Goal: Transaction & Acquisition: Purchase product/service

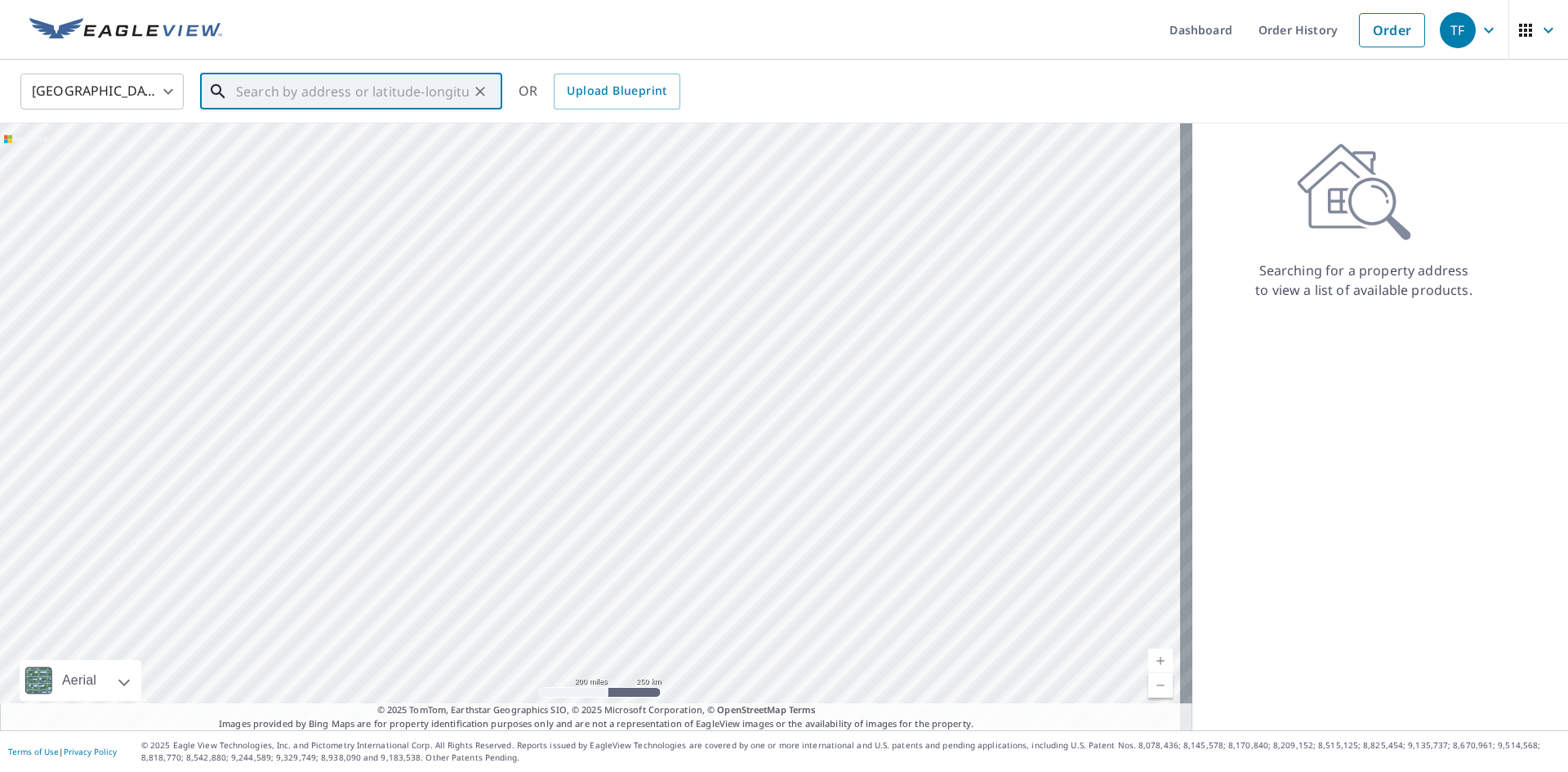
paste input "[STREET_ADDRESS][DEMOGRAPHIC_DATA]"
click at [304, 146] on span "[STREET_ADDRESS][DEMOGRAPHIC_DATA]" at bounding box center [361, 148] width 256 height 40
type input "[STREET_ADDRESS][DEMOGRAPHIC_DATA]"
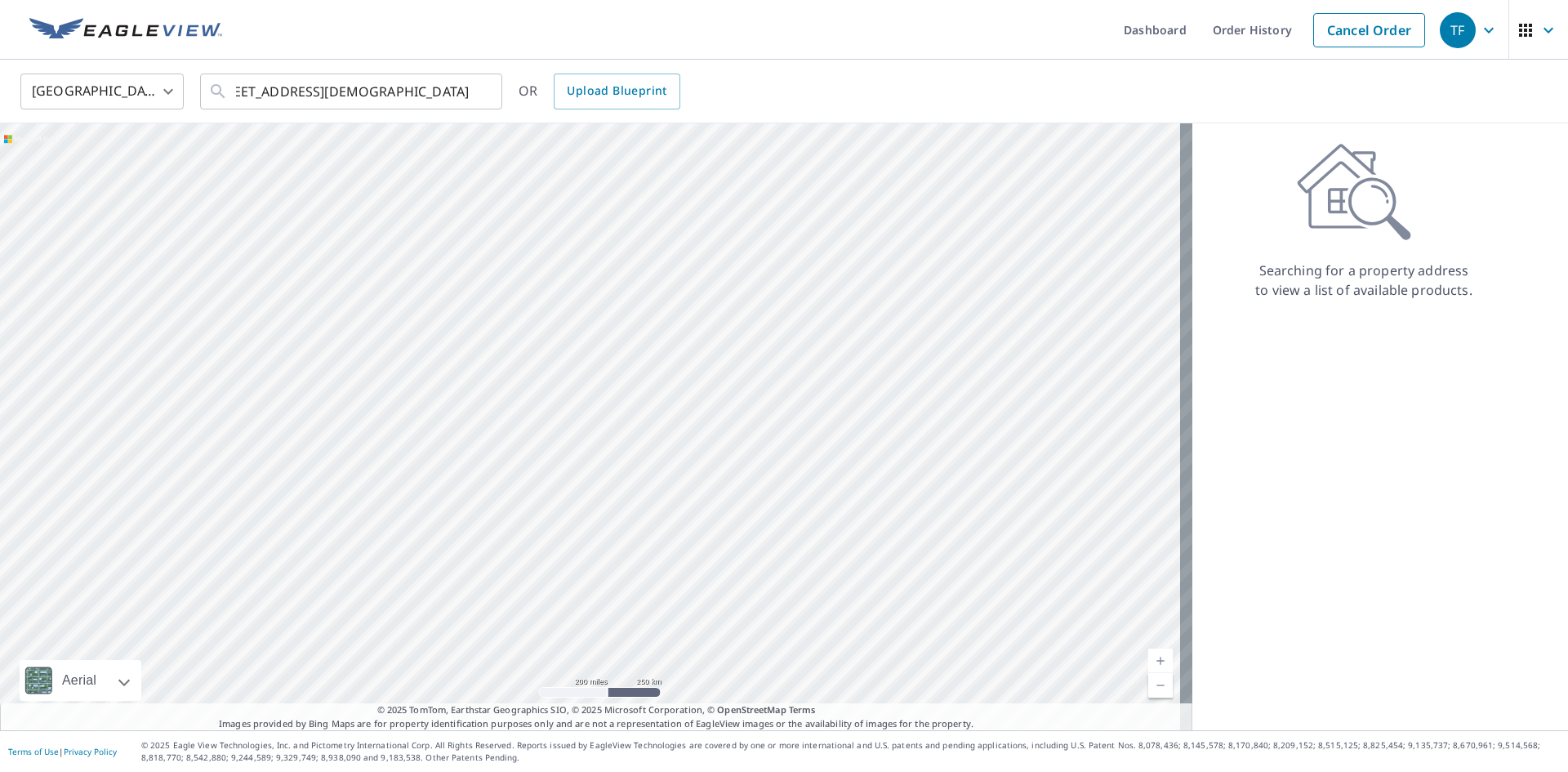
scroll to position [0, 0]
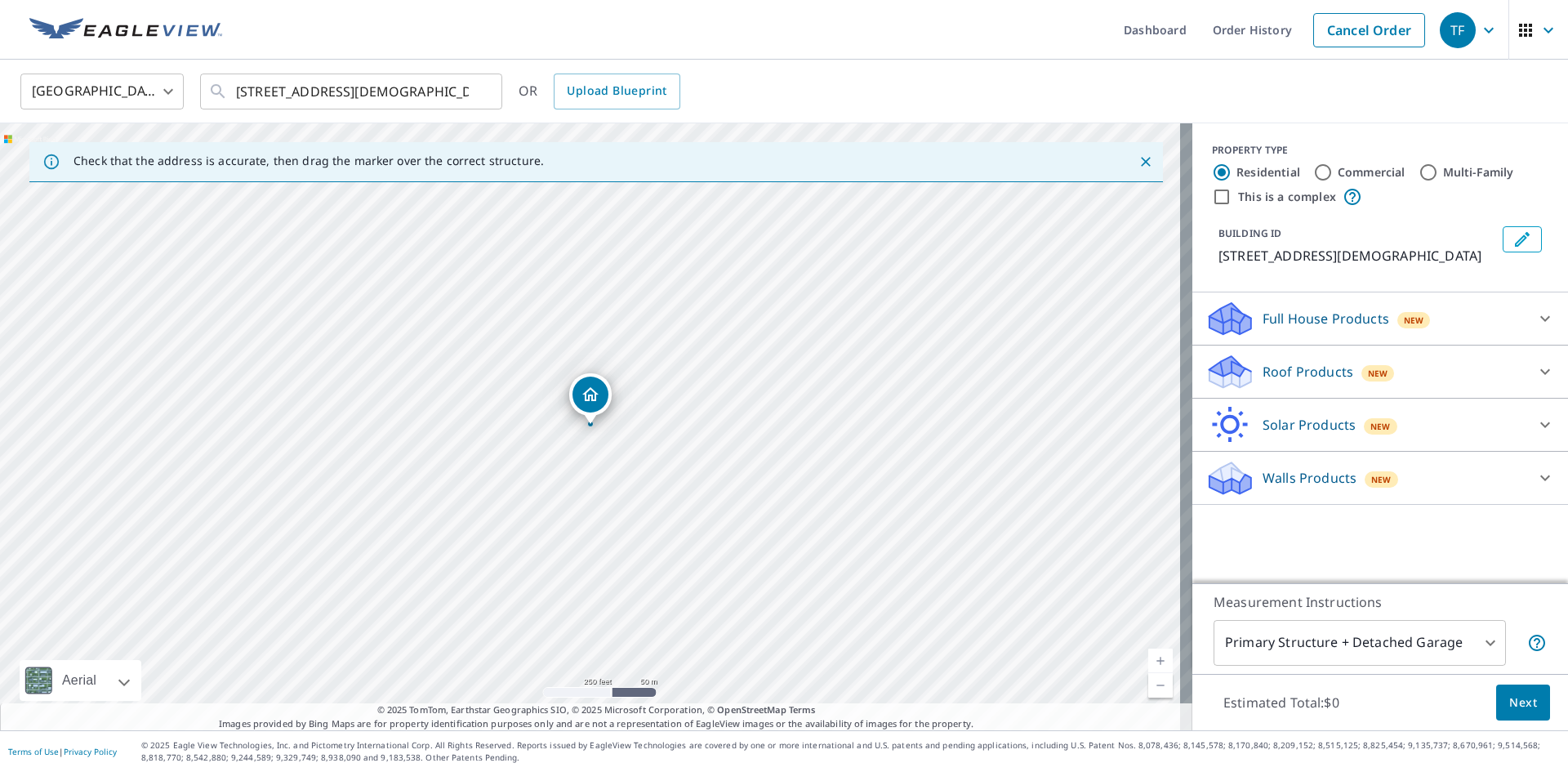
click at [1301, 382] on p "Roof Products" at bounding box center [1307, 371] width 91 height 19
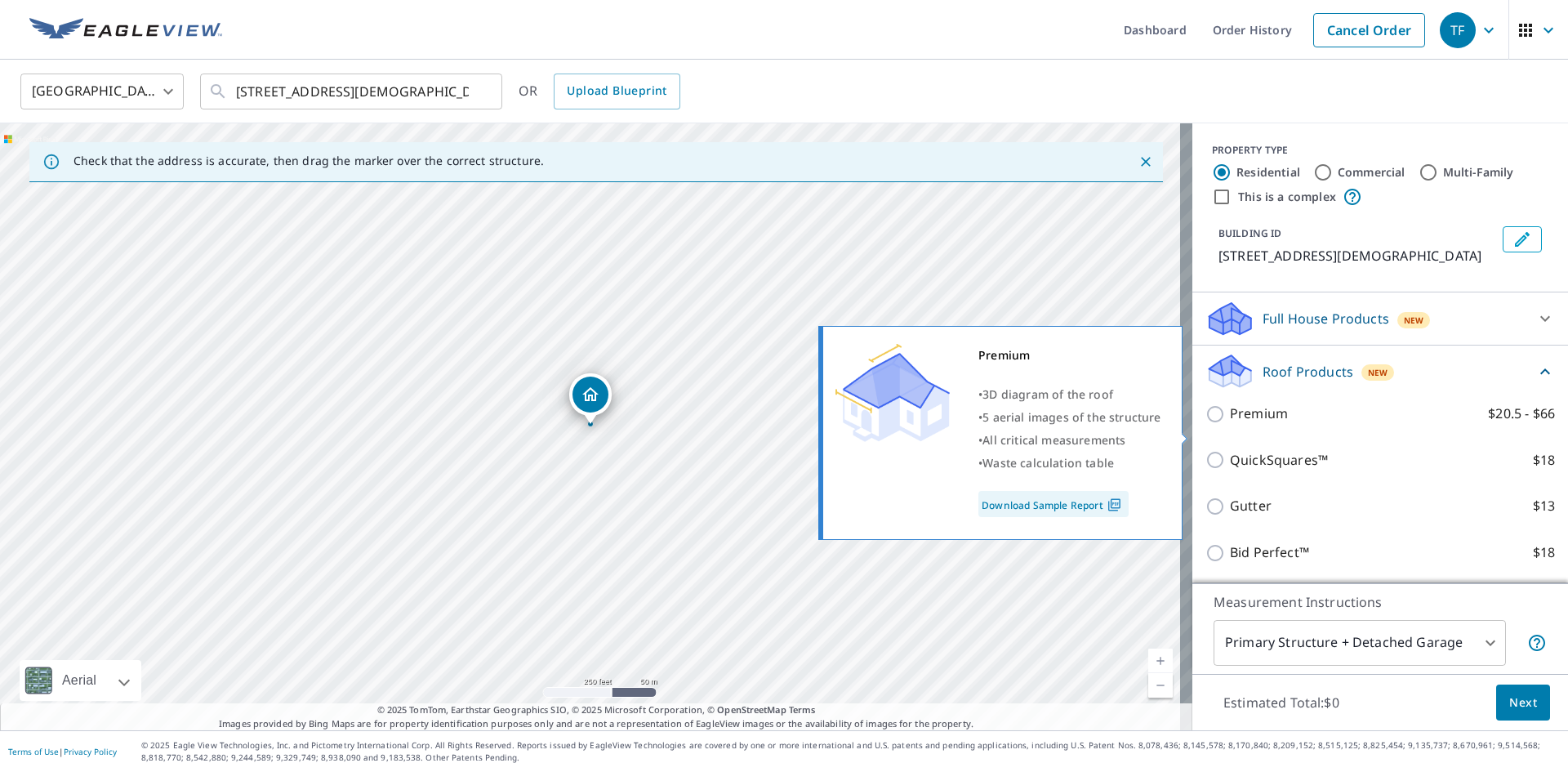
click at [1230, 424] on p "Premium" at bounding box center [1259, 414] width 58 height 20
click at [1229, 424] on input "Premium $20.5 - $66" at bounding box center [1217, 414] width 24 height 19
checkbox input "true"
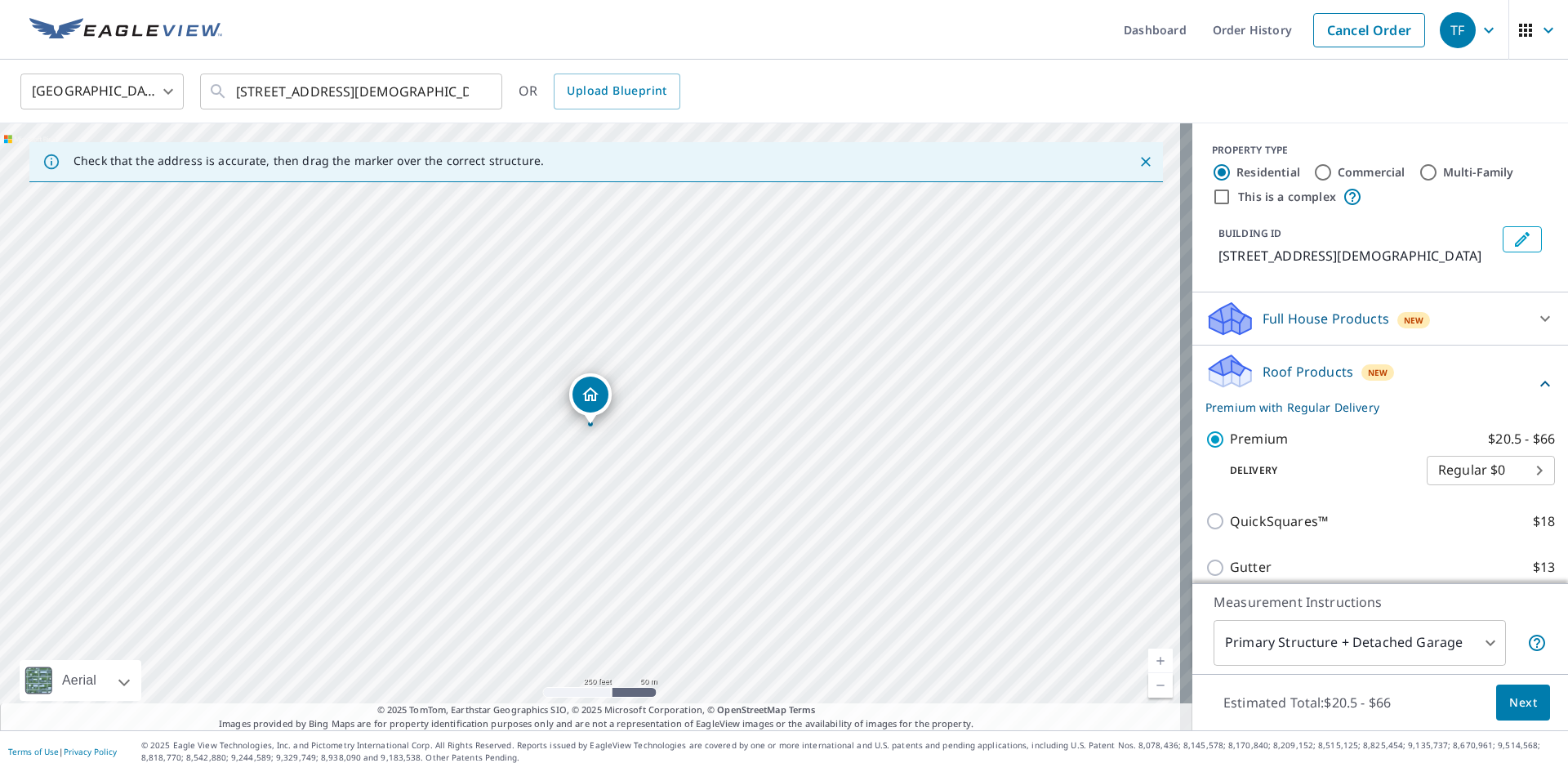
click at [1477, 689] on div "Estimated Total: $20.5 - $66 Next" at bounding box center [1380, 702] width 376 height 57
click at [1496, 690] on button "Next" at bounding box center [1523, 703] width 54 height 37
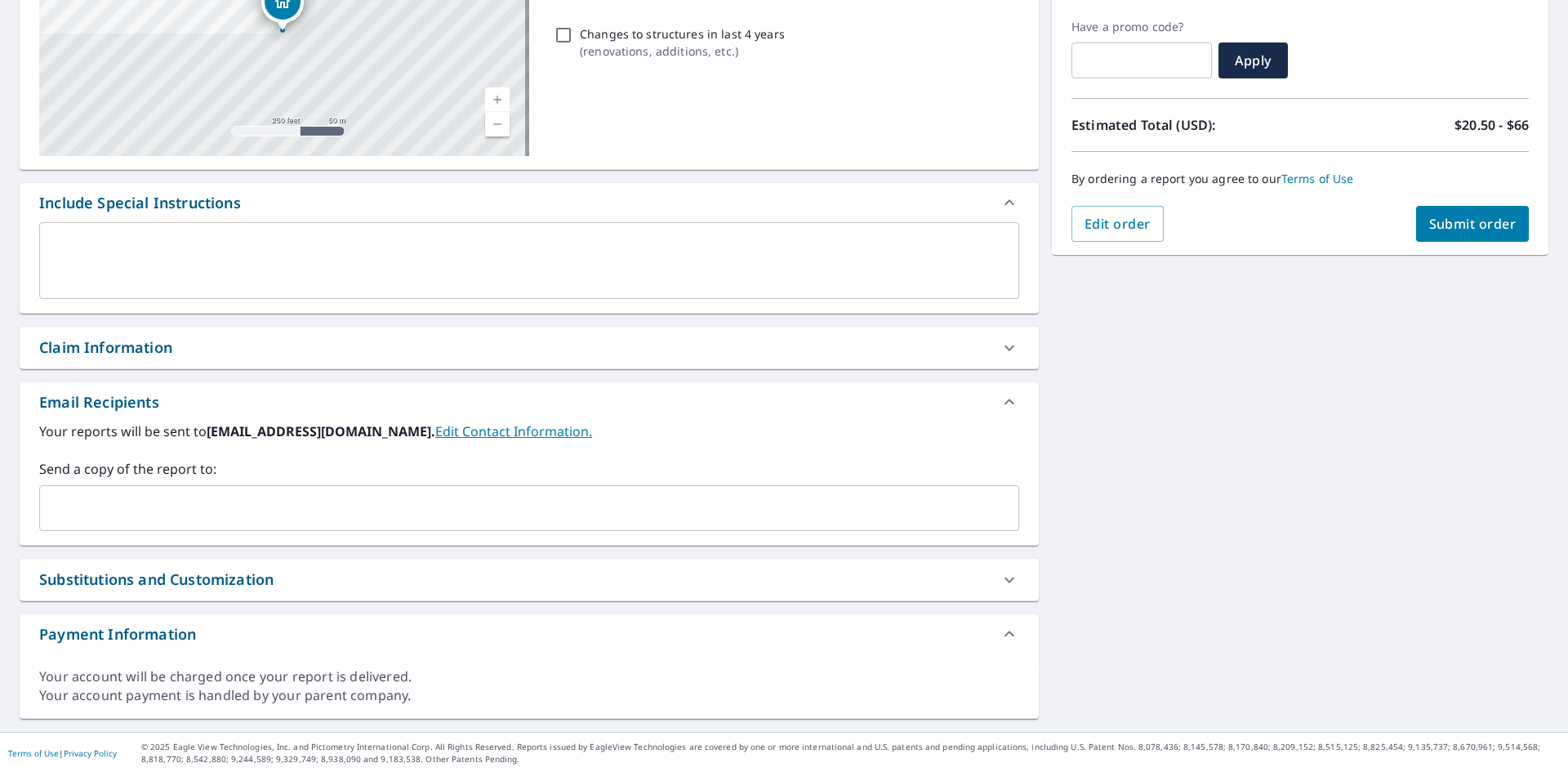
scroll to position [268, 0]
click at [241, 348] on div "Claim Information" at bounding box center [515, 346] width 950 height 22
checkbox input "true"
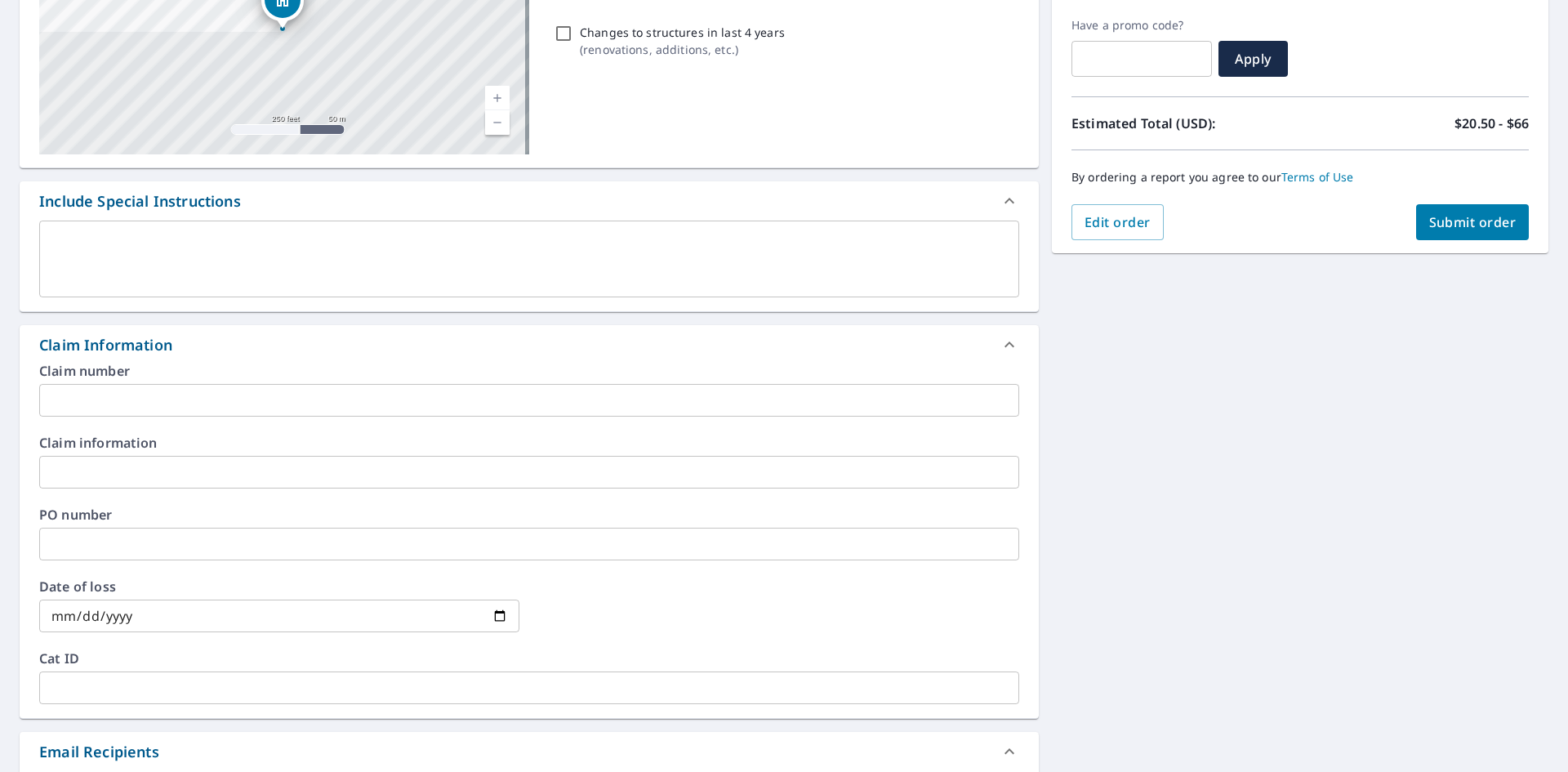
click at [222, 407] on input "text" at bounding box center [529, 399] width 979 height 33
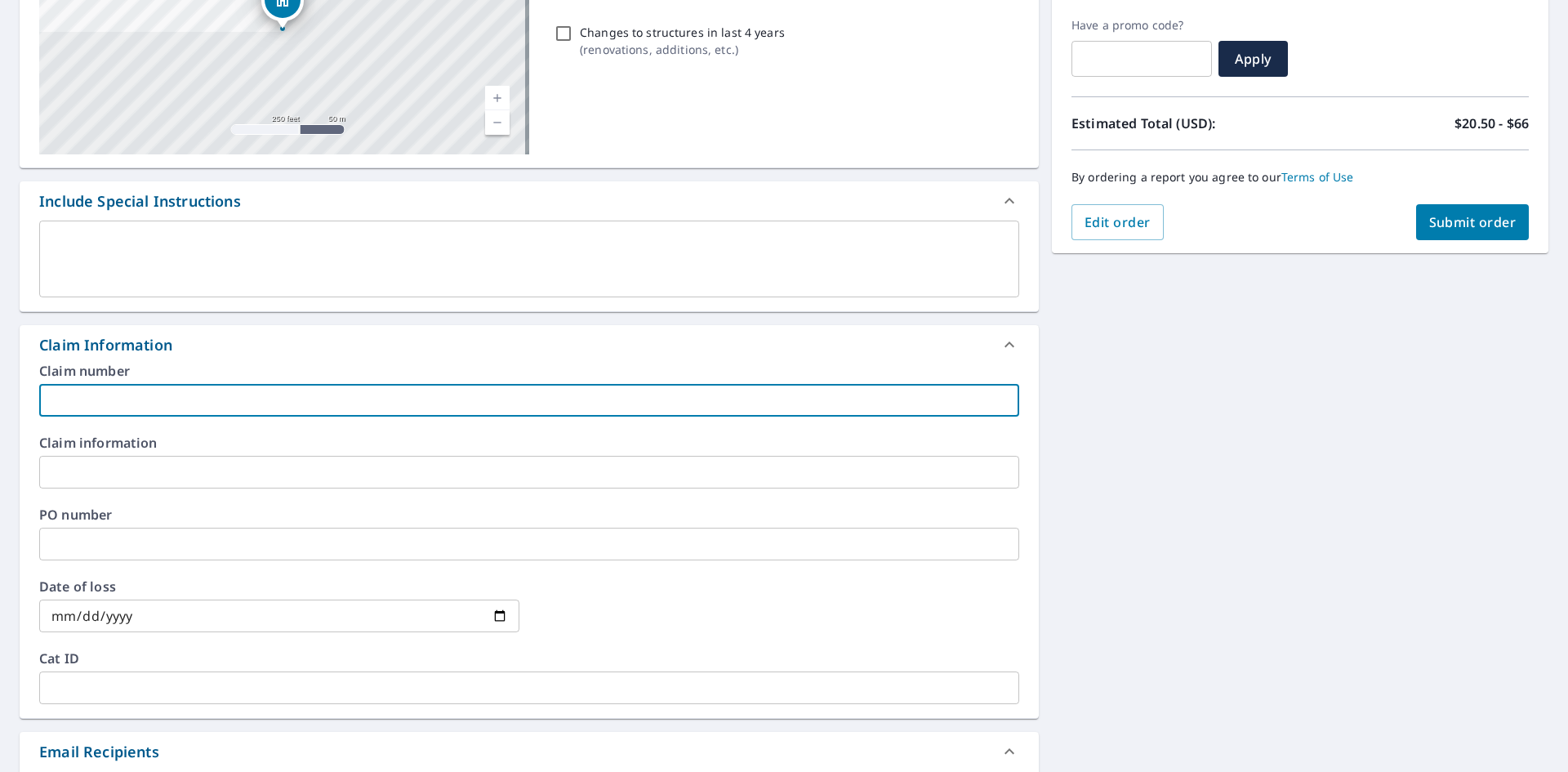
type input "B&E"
checkbox input "true"
click at [179, 468] on input "text" at bounding box center [529, 472] width 979 height 33
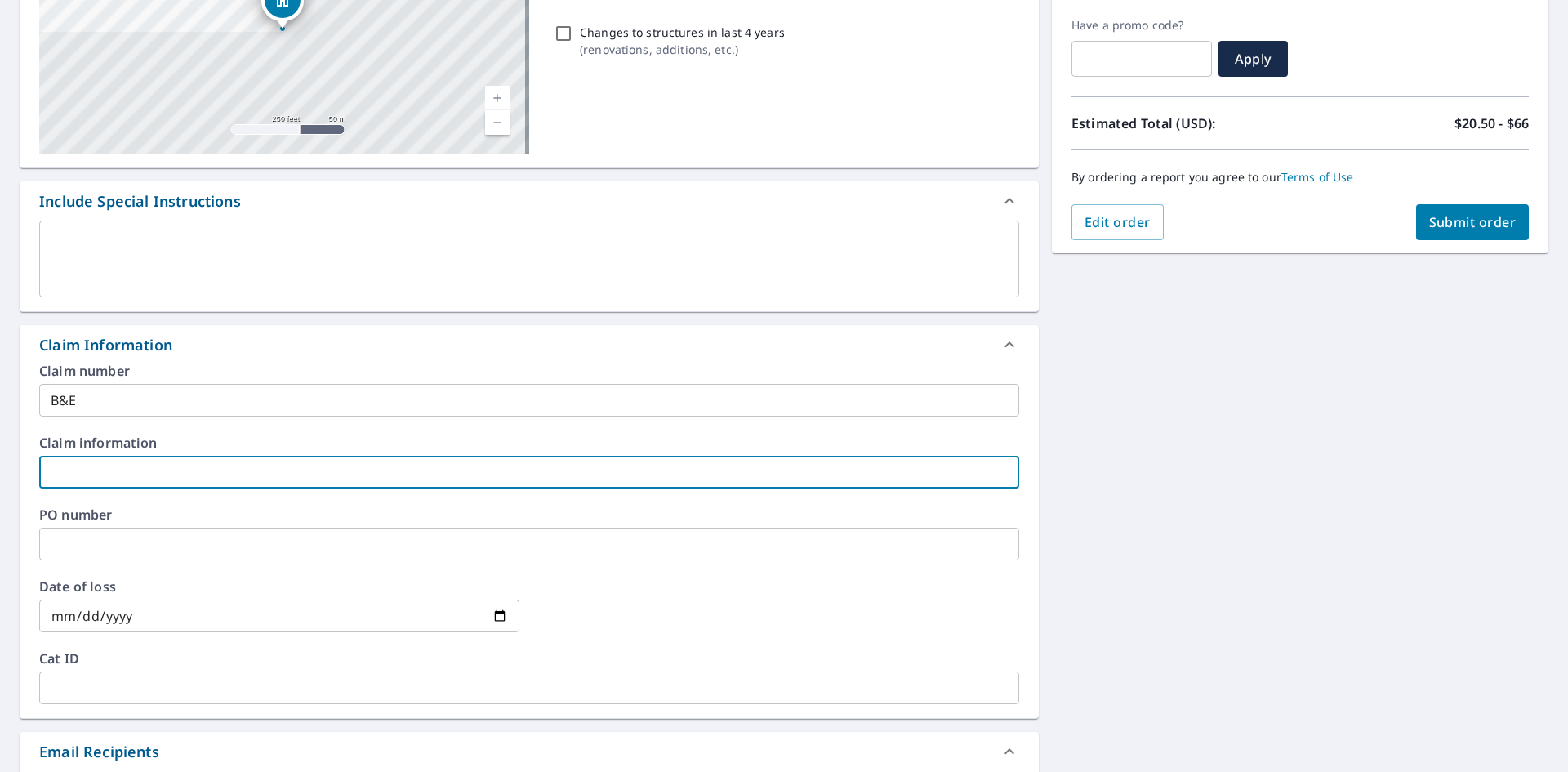
type input "B&E"
checkbox input "true"
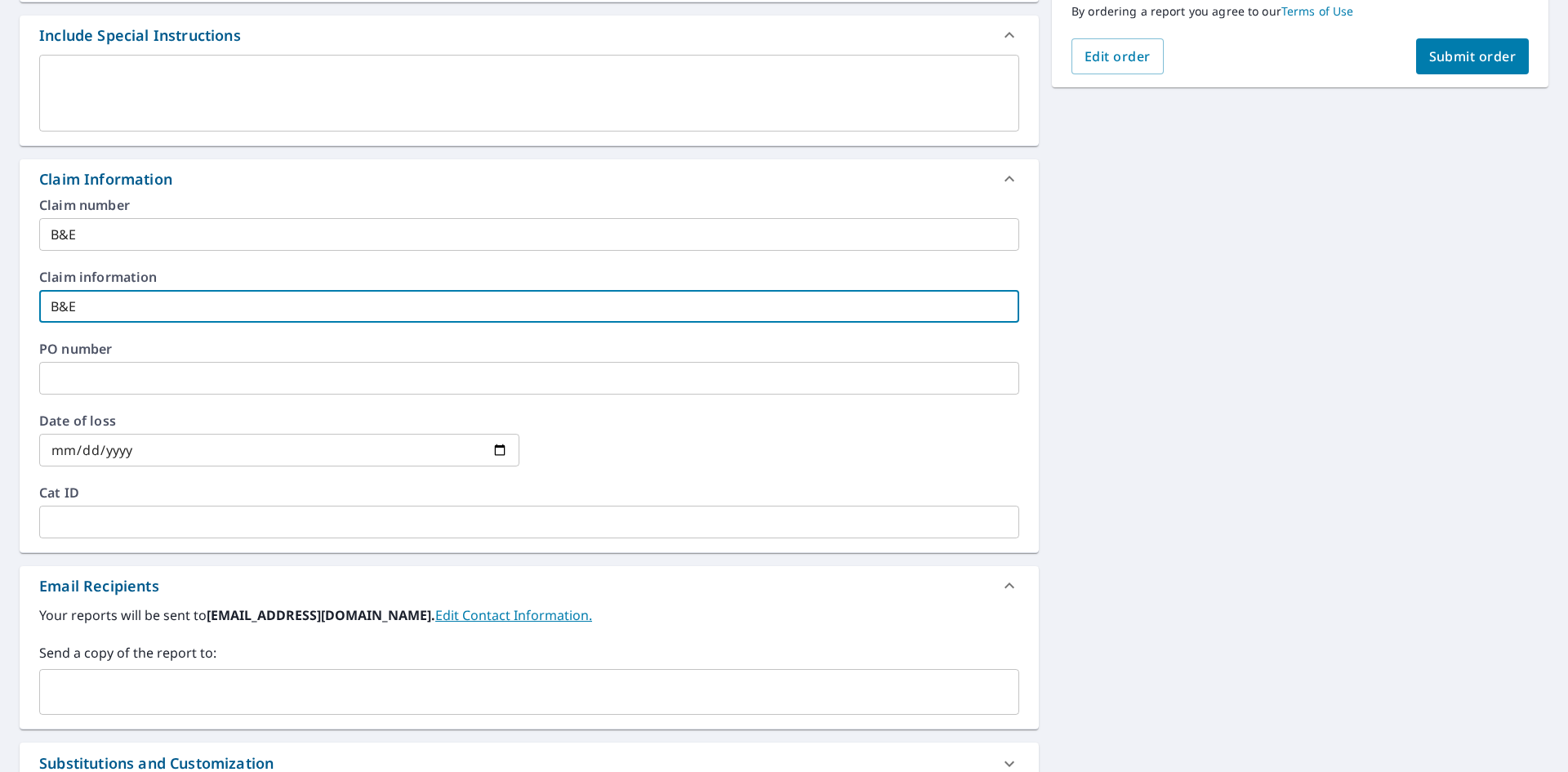
scroll to position [619, 0]
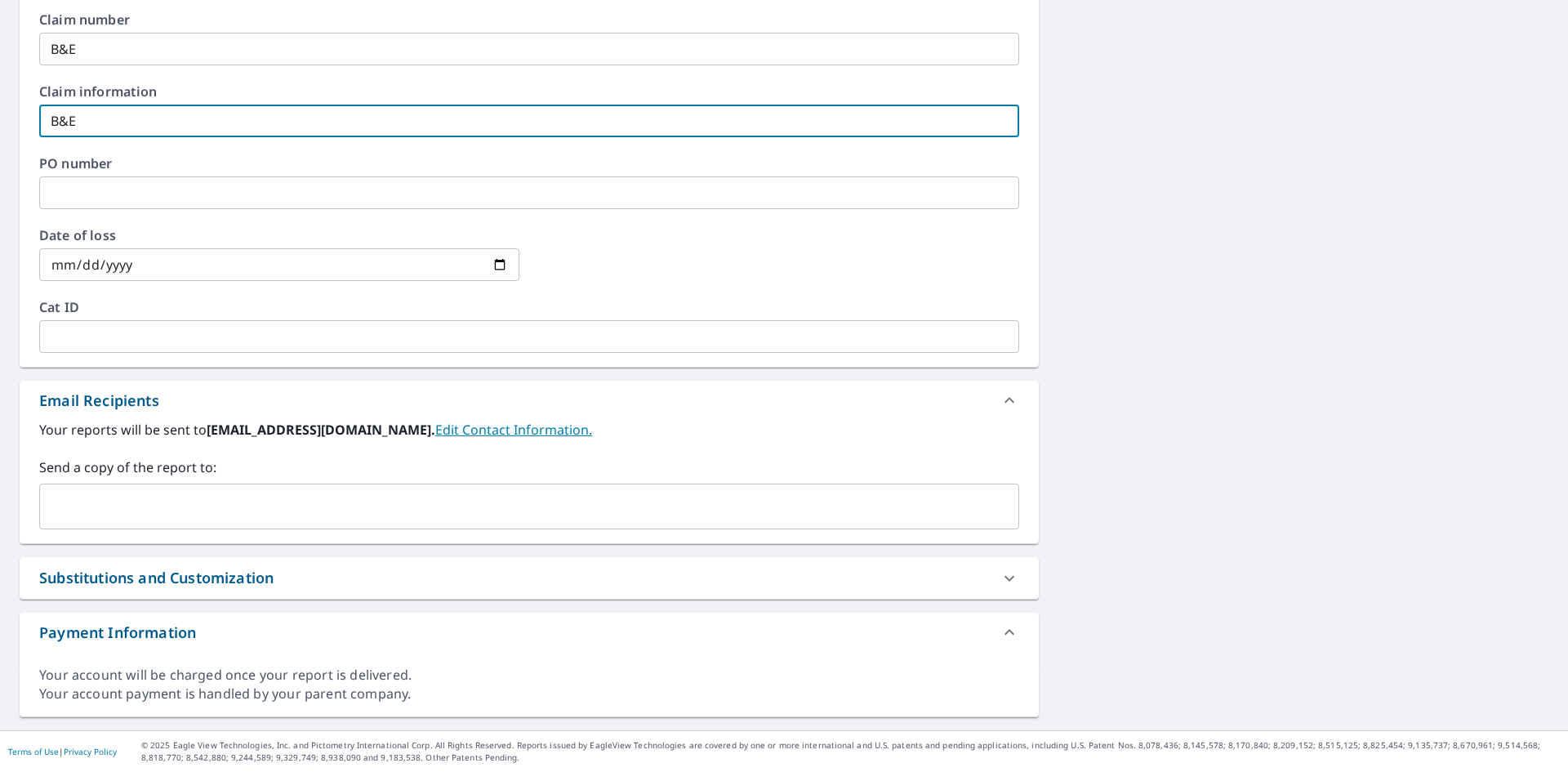
click at [156, 500] on input "text" at bounding box center [516, 506] width 941 height 31
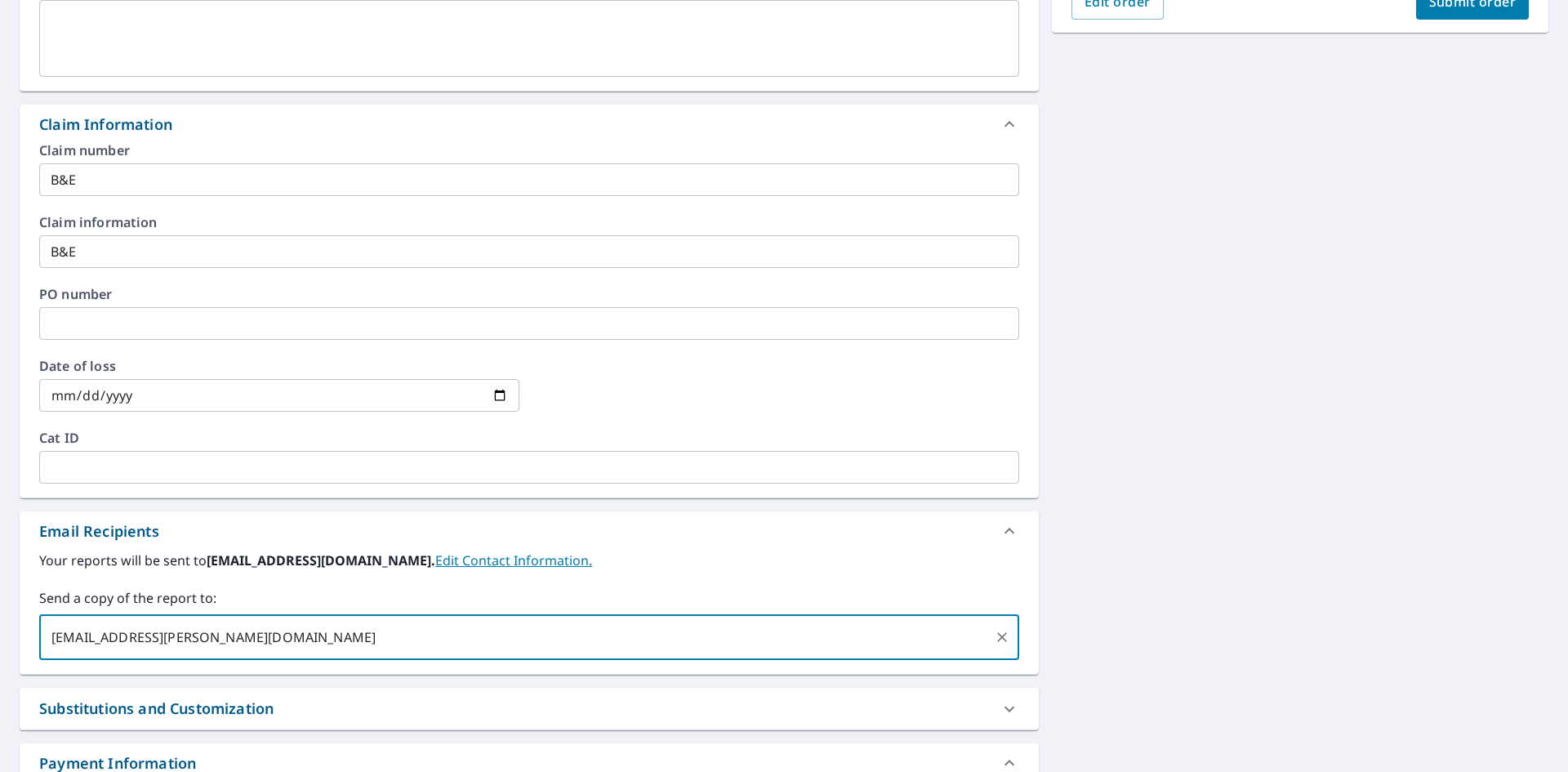
scroll to position [293, 0]
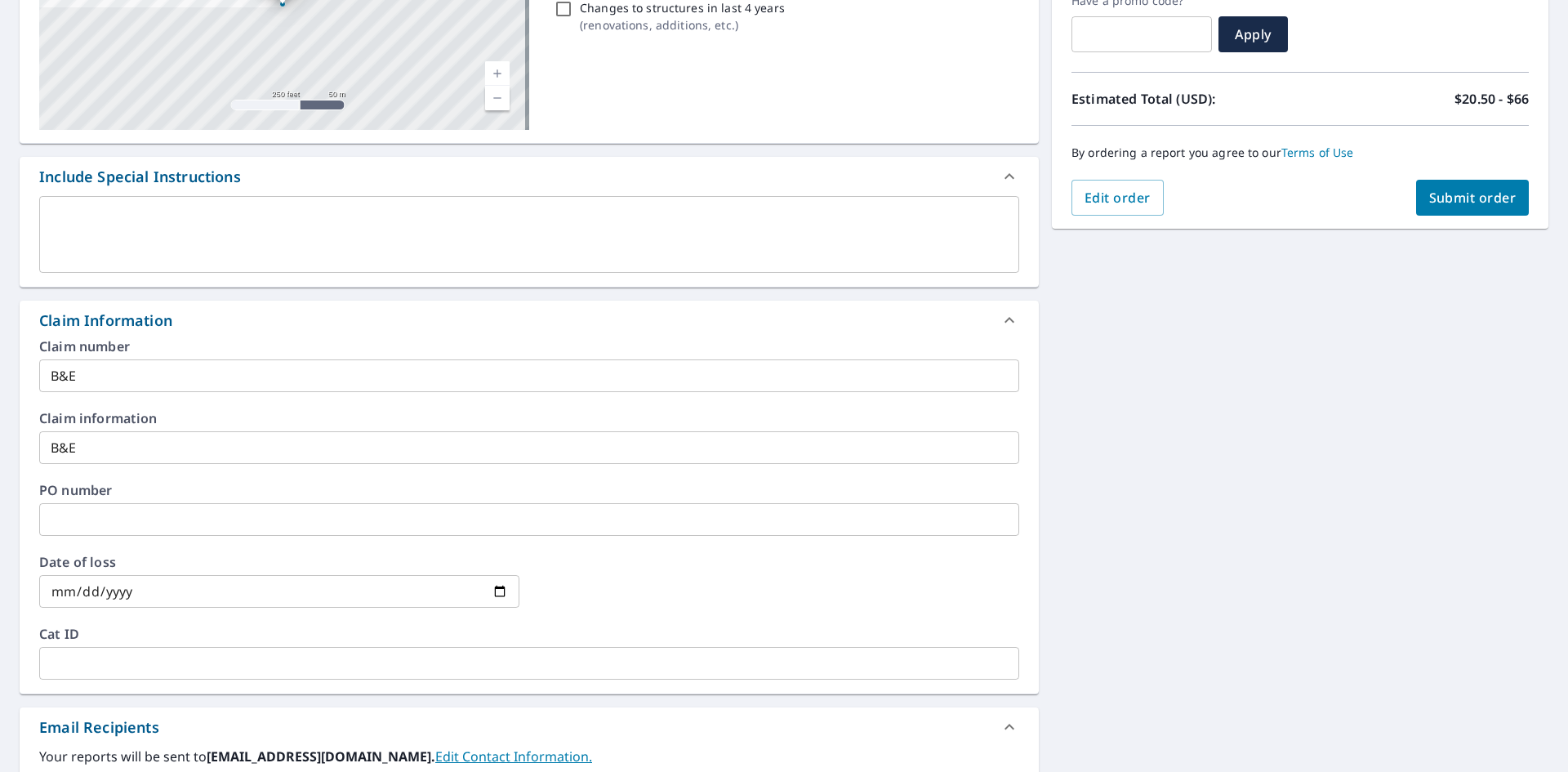
type input "[EMAIL_ADDRESS][PERSON_NAME][DOMAIN_NAME]"
click at [1432, 197] on span "Submit order" at bounding box center [1473, 197] width 87 height 18
checkbox input "true"
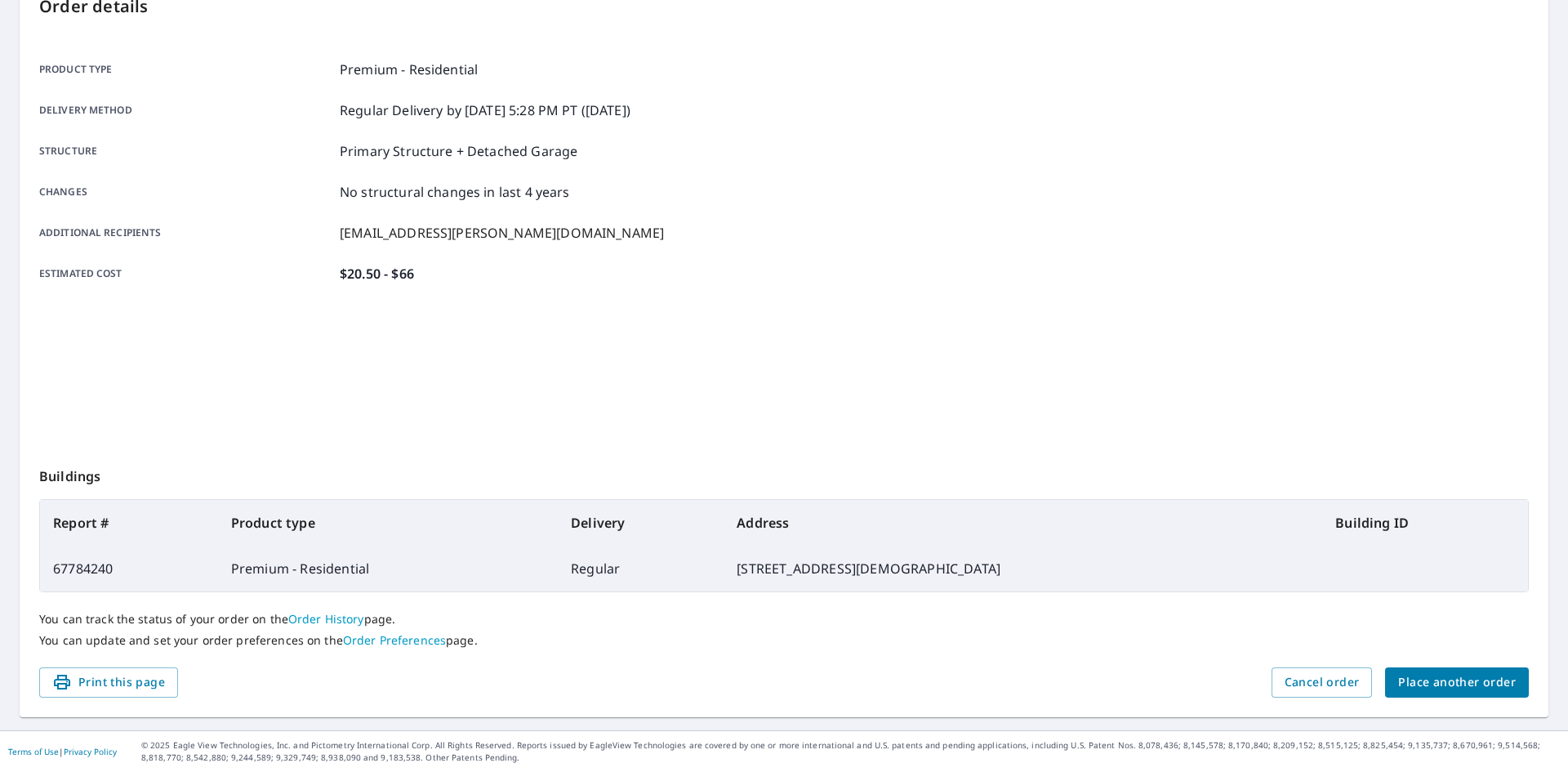
scroll to position [189, 0]
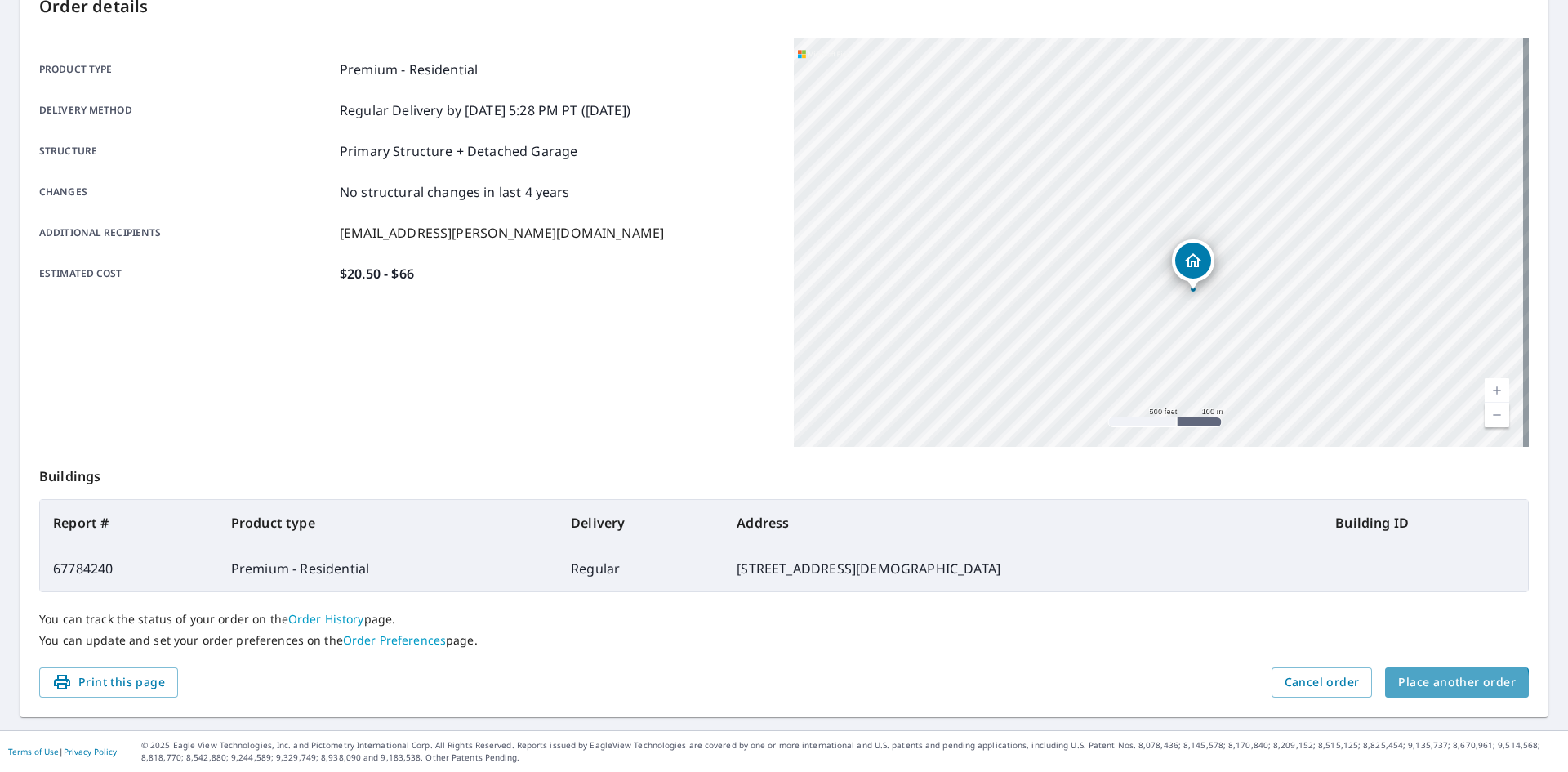
click at [1442, 687] on span "Place another order" at bounding box center [1457, 682] width 118 height 20
